Goal: Task Accomplishment & Management: Manage account settings

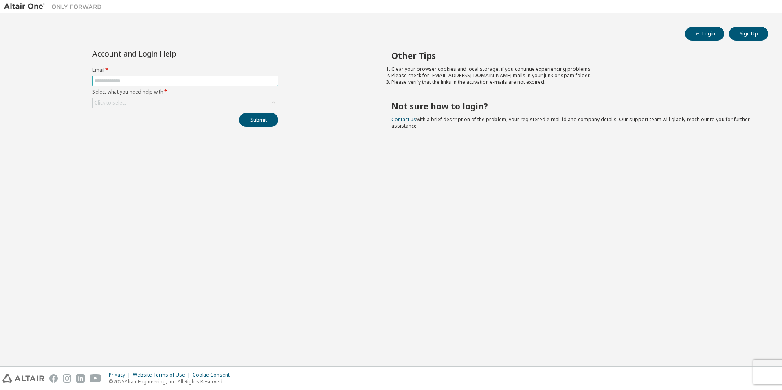
drag, startPoint x: 165, startPoint y: 79, endPoint x: 160, endPoint y: 84, distance: 6.4
click at [162, 82] on input "text" at bounding box center [185, 81] width 182 height 7
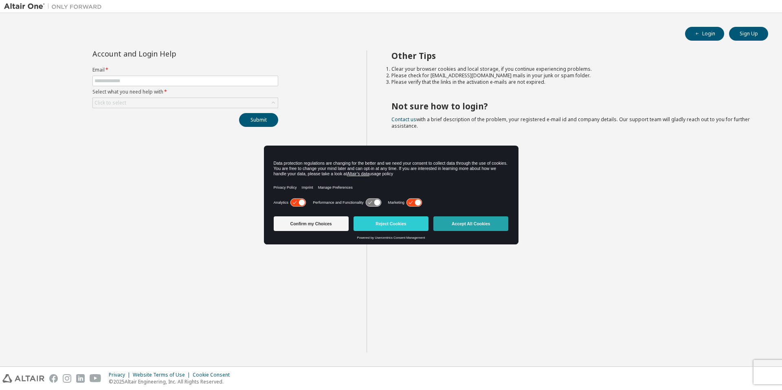
click at [474, 222] on button "Accept All Cookies" at bounding box center [470, 224] width 75 height 15
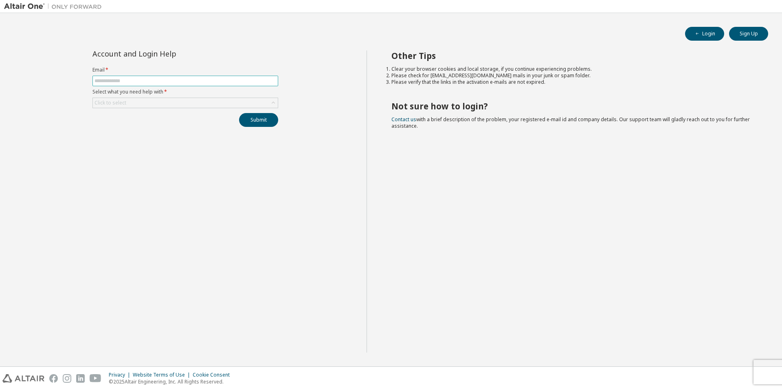
drag, startPoint x: 122, startPoint y: 81, endPoint x: 110, endPoint y: 86, distance: 13.2
click at [121, 81] on input "text" at bounding box center [185, 81] width 182 height 7
type input "**********"
click at [196, 105] on div "Click to select" at bounding box center [185, 103] width 185 height 10
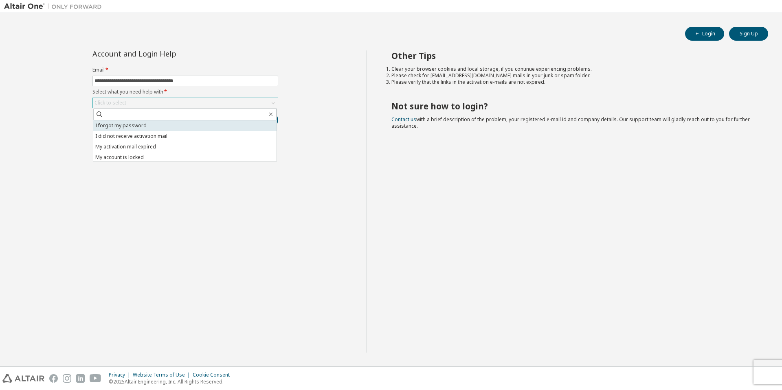
click at [125, 125] on li "I forgot my password" at bounding box center [184, 126] width 183 height 11
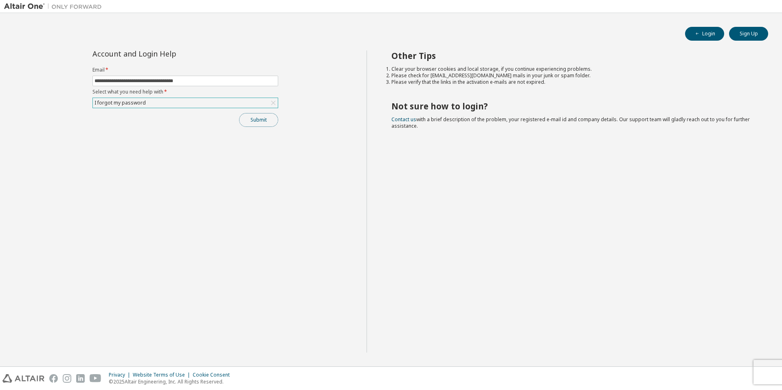
click at [257, 121] on button "Submit" at bounding box center [258, 120] width 39 height 14
click at [767, 368] on icon "button" at bounding box center [764, 368] width 5 height 5
click at [710, 33] on button "Login" at bounding box center [704, 34] width 39 height 14
